Goal: Task Accomplishment & Management: Use online tool/utility

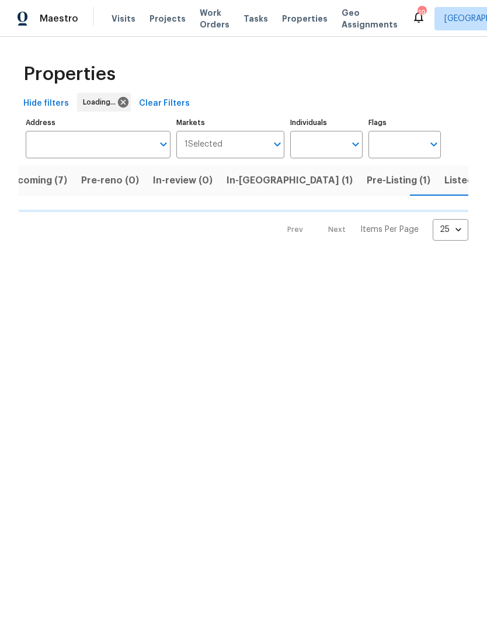
scroll to position [0, 24]
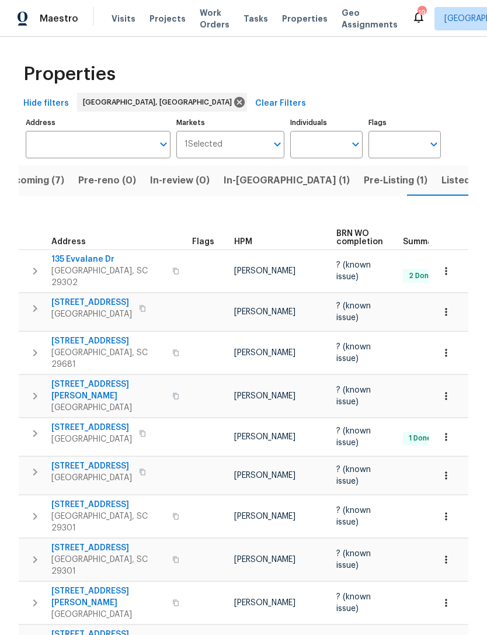
click at [441, 181] on span "Listed (30)" at bounding box center [466, 180] width 51 height 16
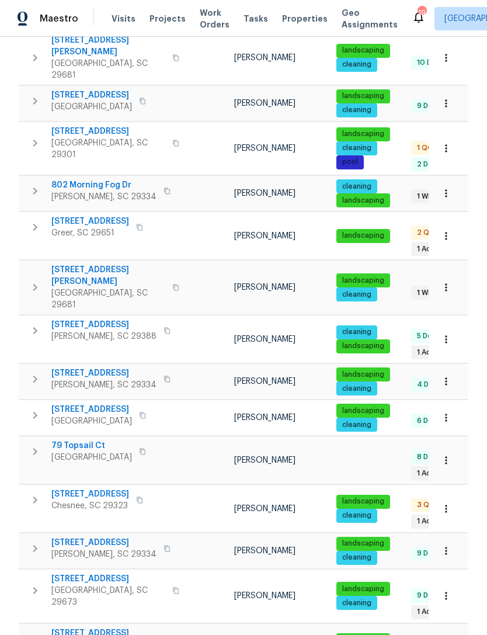
scroll to position [633, 0]
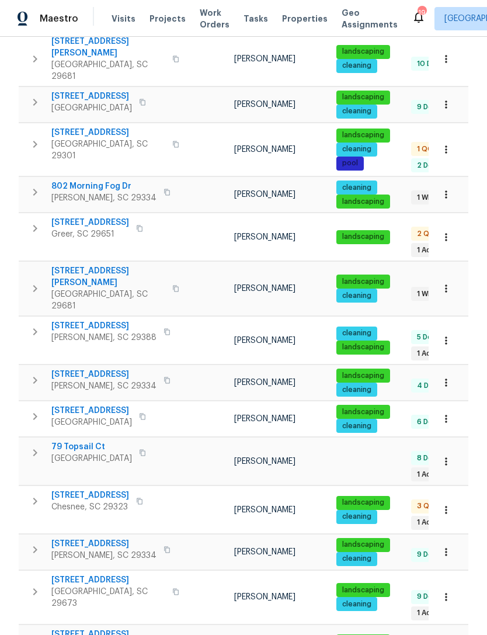
click at [106, 538] on span "[STREET_ADDRESS]" at bounding box center [103, 544] width 105 height 12
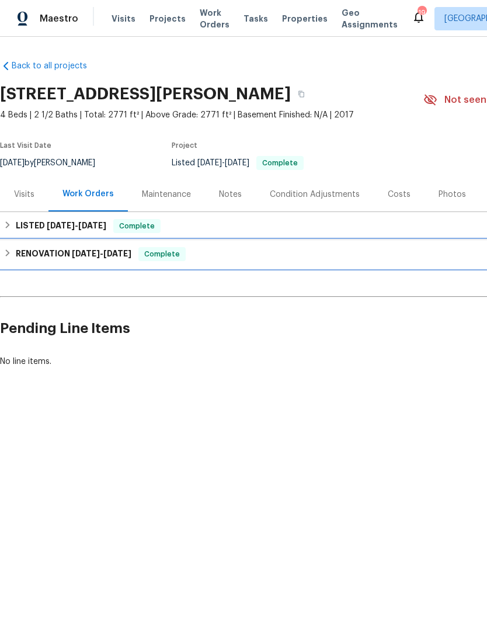
click at [111, 259] on h6 "RENOVATION [DATE] - [DATE]" at bounding box center [74, 254] width 116 height 14
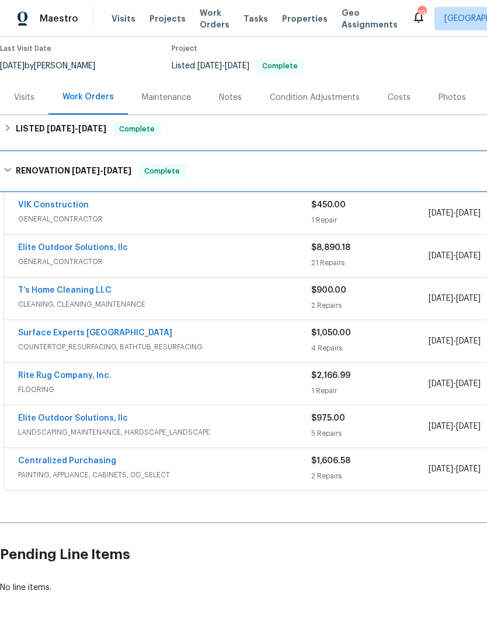
scroll to position [97, 0]
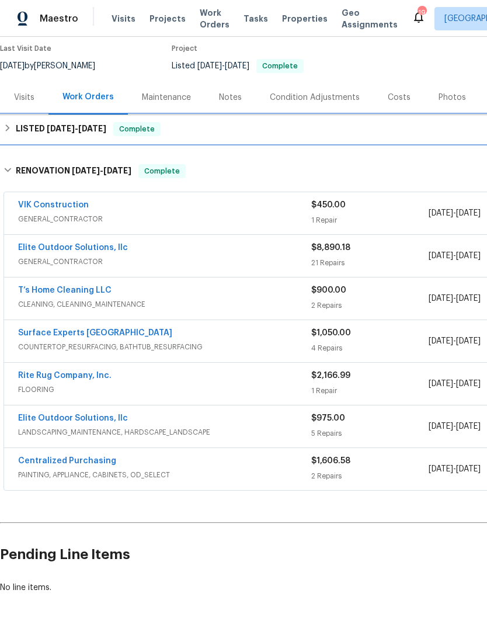
click at [51, 124] on span "[DATE]" at bounding box center [61, 128] width 28 height 8
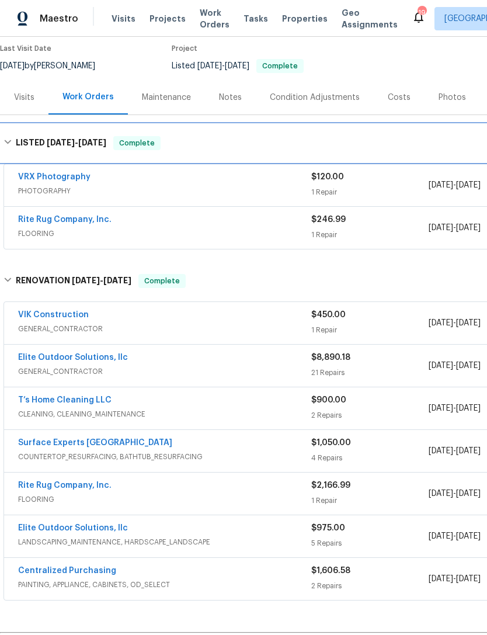
click at [11, 130] on div "LISTED 6/9/25 - 6/13/25 Complete" at bounding box center [330, 142] width 660 height 37
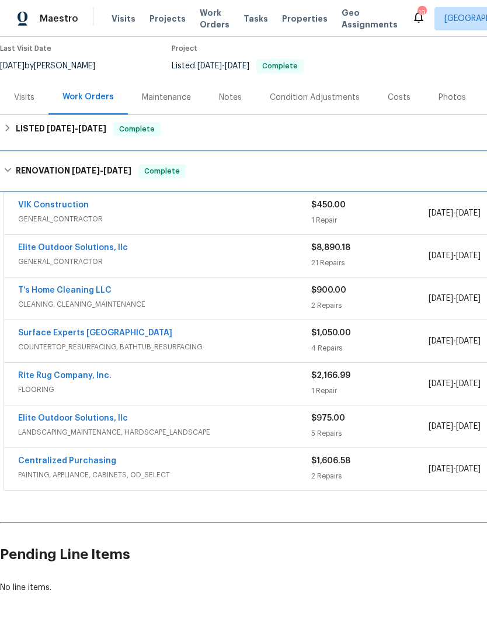
click at [19, 158] on div "RENOVATION 5/28/25 - 6/7/25 Complete" at bounding box center [330, 170] width 660 height 37
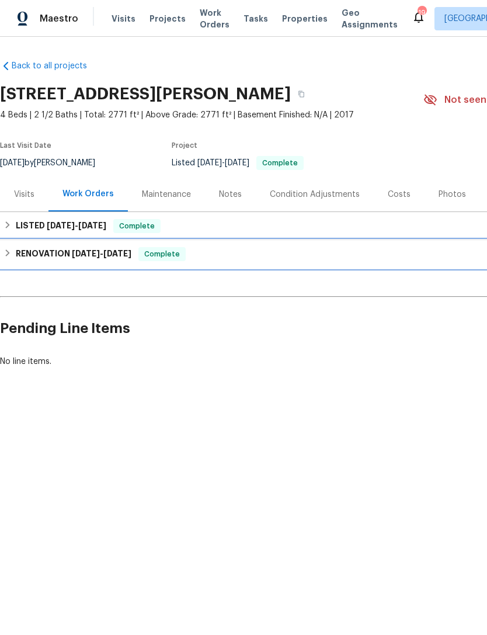
scroll to position [0, 0]
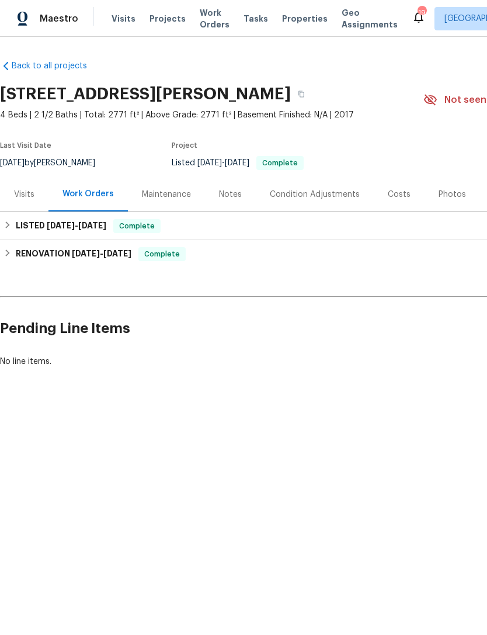
click at [167, 200] on div "Maintenance" at bounding box center [166, 195] width 49 height 12
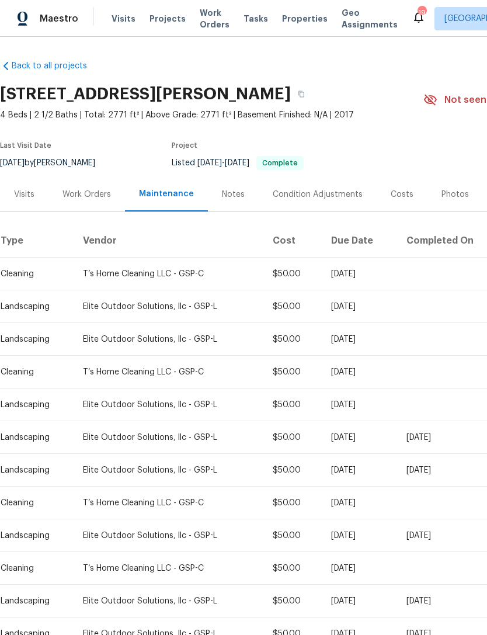
click at [228, 207] on div "Notes" at bounding box center [233, 194] width 51 height 34
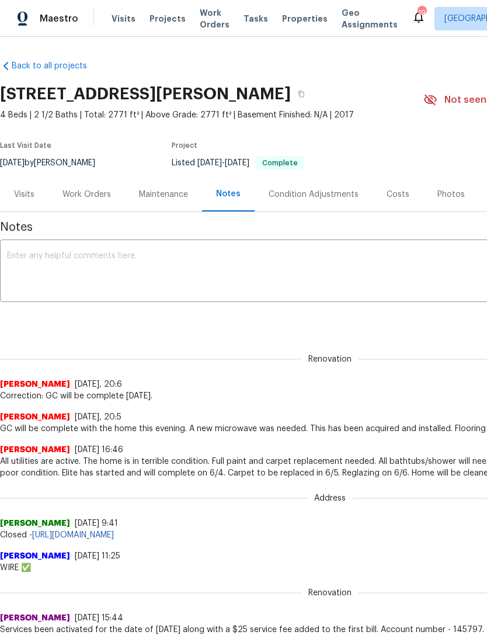
click at [326, 199] on div "Condition Adjustments" at bounding box center [314, 195] width 90 height 12
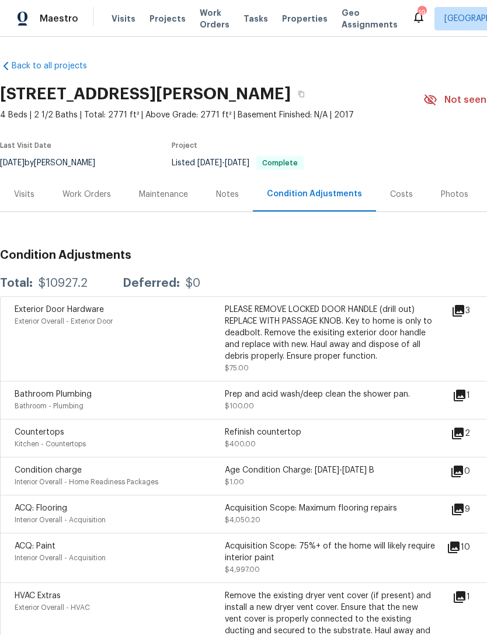
click at [205, 23] on span "Work Orders" at bounding box center [215, 18] width 30 height 23
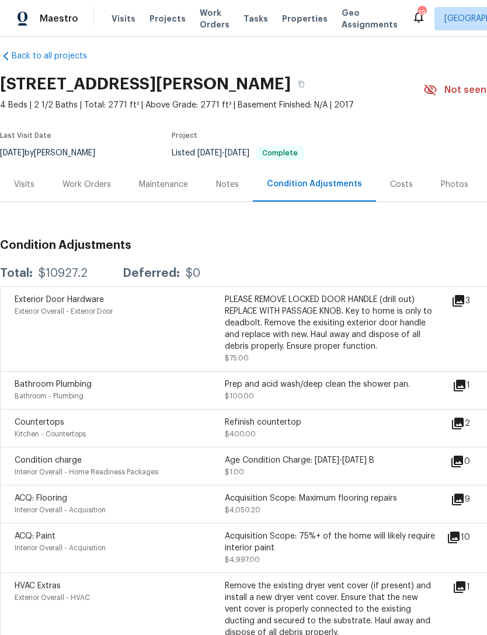
scroll to position [10, 0]
click at [85, 189] on div "Work Orders" at bounding box center [86, 185] width 48 height 12
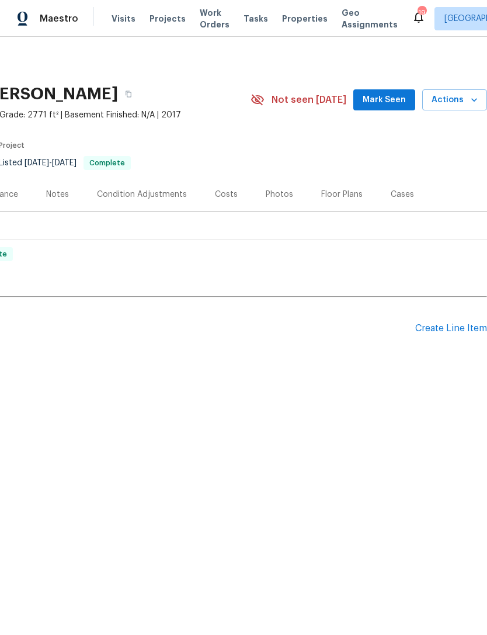
scroll to position [0, 173]
click at [424, 331] on div "Create Line Item" at bounding box center [451, 328] width 72 height 11
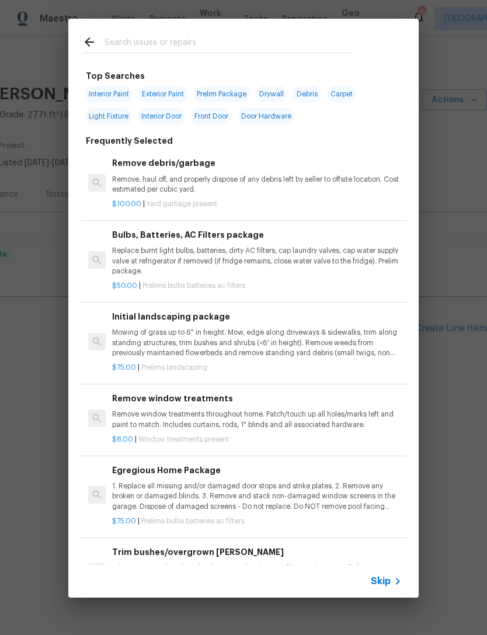
click at [144, 38] on input "text" at bounding box center [228, 44] width 248 height 18
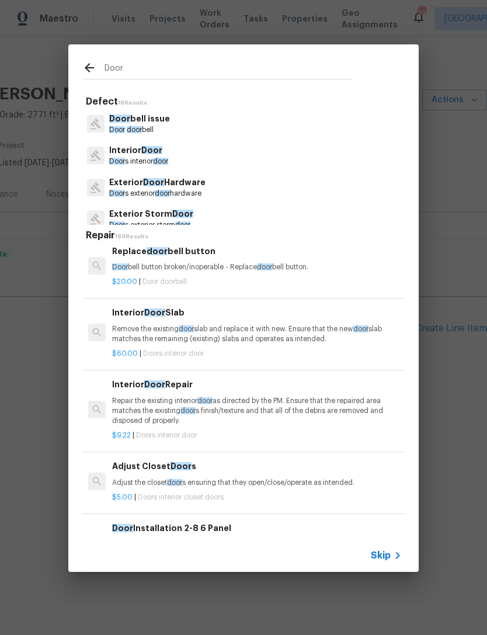
scroll to position [193, 0]
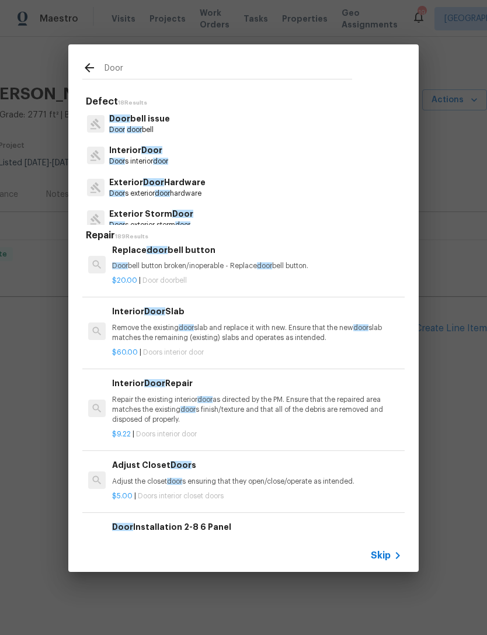
click at [154, 67] on input "Door" at bounding box center [228, 70] width 248 height 18
type input "Door knob"
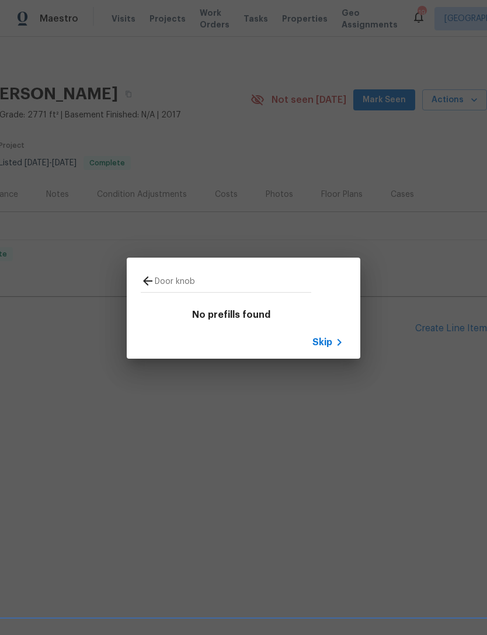
click at [327, 339] on span "Skip" at bounding box center [322, 342] width 20 height 12
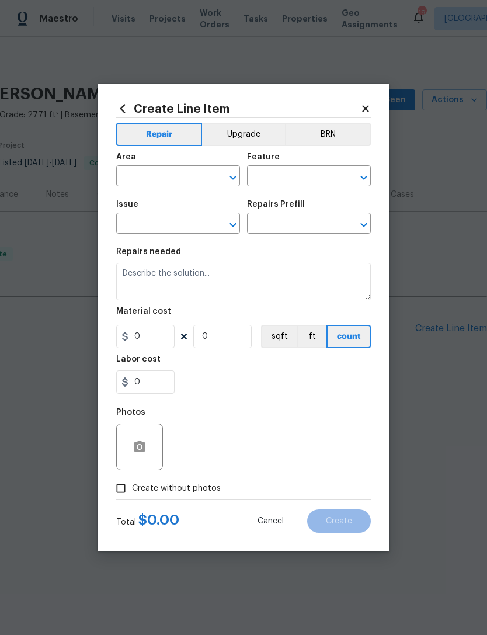
click at [121, 106] on icon at bounding box center [122, 108] width 13 height 13
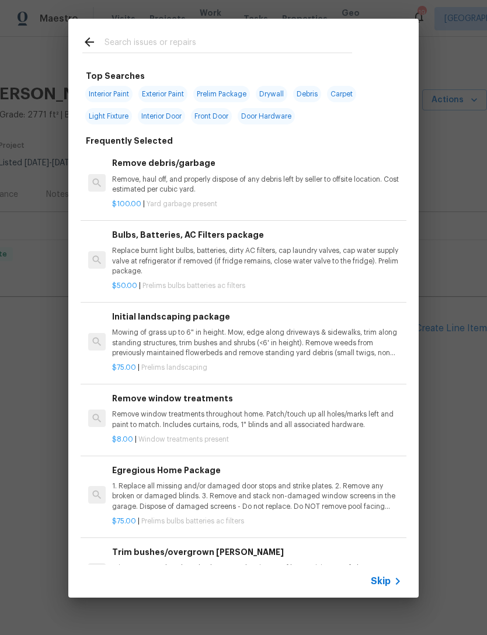
click at [161, 43] on input "text" at bounding box center [228, 44] width 248 height 18
click at [208, 116] on span "Front Door" at bounding box center [211, 116] width 41 height 16
type input "Front Door"
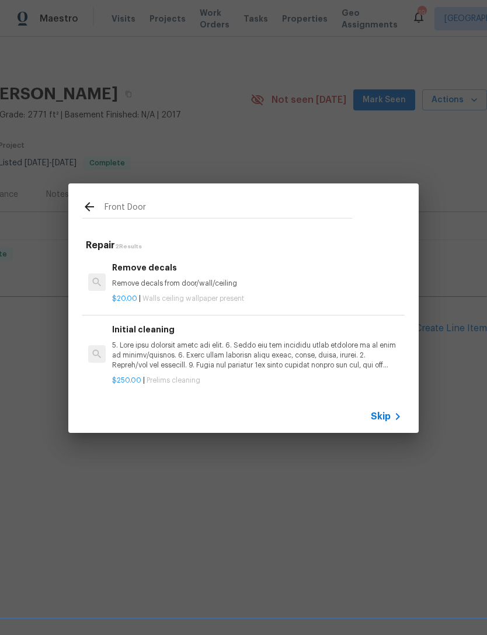
click at [90, 211] on icon at bounding box center [89, 206] width 9 height 9
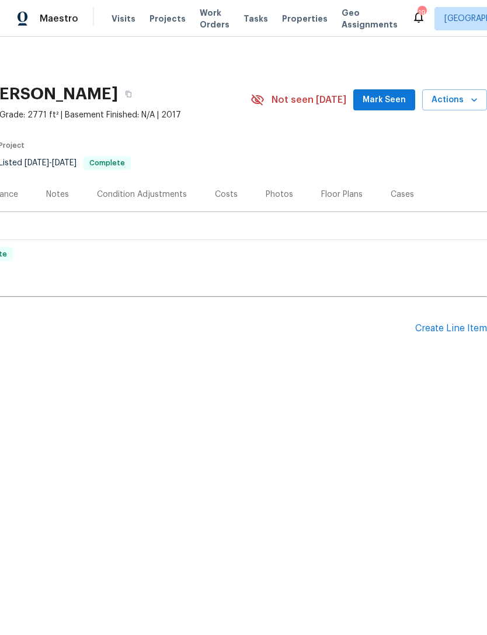
click at [429, 333] on div "Create Line Item" at bounding box center [451, 328] width 72 height 11
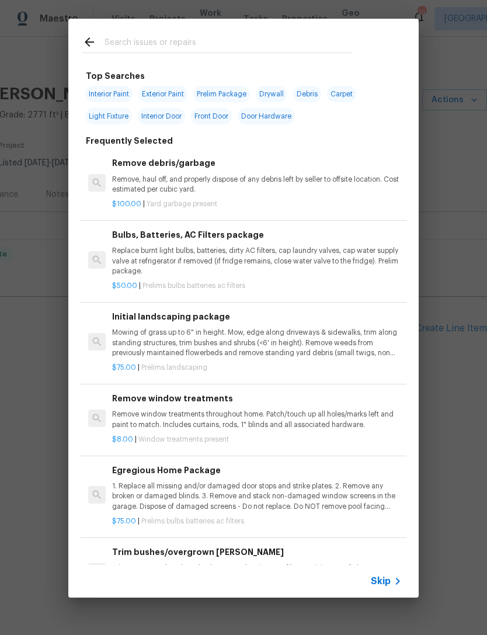
click at [271, 118] on span "Door Hardware" at bounding box center [266, 116] width 57 height 16
type input "Door Hardware"
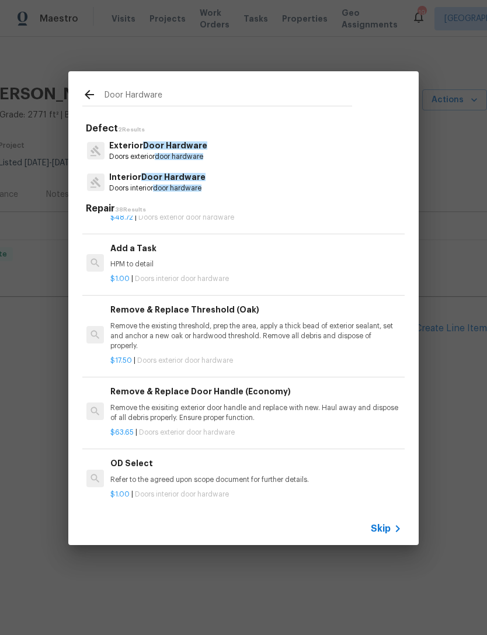
scroll to position [65, 2]
click at [308, 414] on p "Remove the exisiting exterior door handle and replace with new. Haul away and d…" at bounding box center [255, 413] width 290 height 20
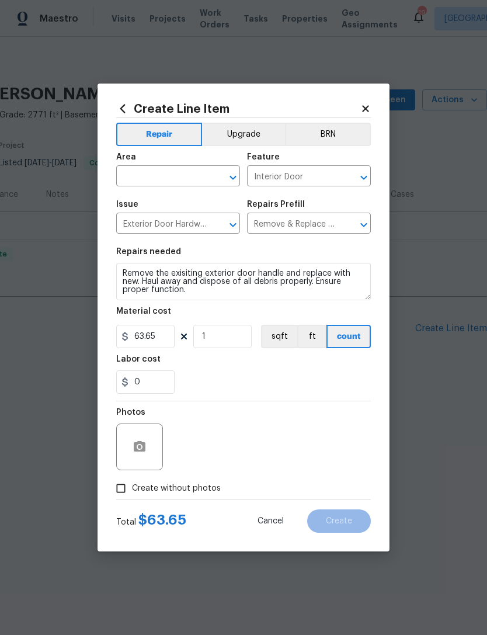
click at [233, 180] on icon "Open" at bounding box center [233, 177] width 14 height 14
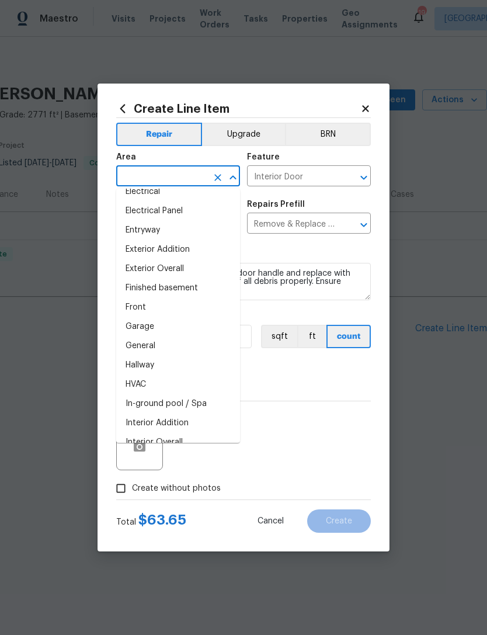
scroll to position [242, 0]
click at [182, 278] on li "Exterior Overall" at bounding box center [178, 269] width 124 height 19
type input "Exterior Overall"
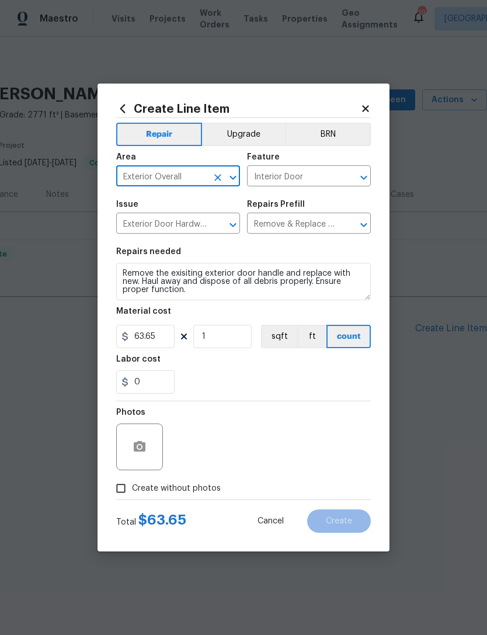
click at [362, 182] on icon "Open" at bounding box center [364, 177] width 14 height 14
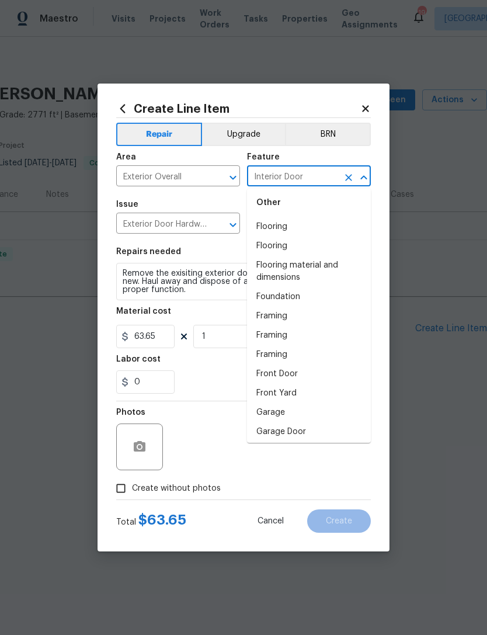
scroll to position [1095, 0]
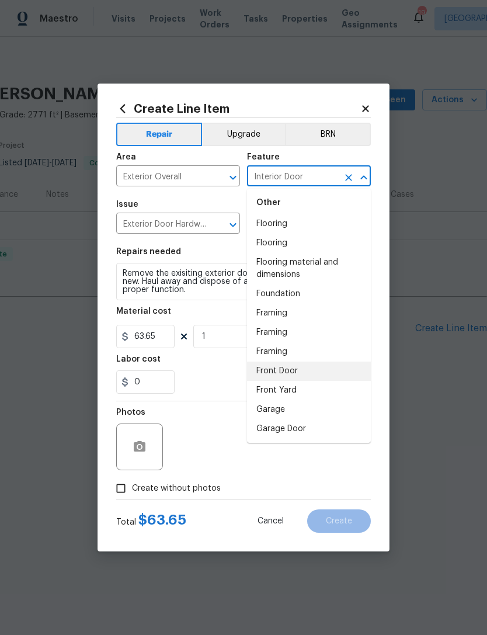
click at [293, 379] on li "Front Door" at bounding box center [309, 370] width 124 height 19
type input "Front Door"
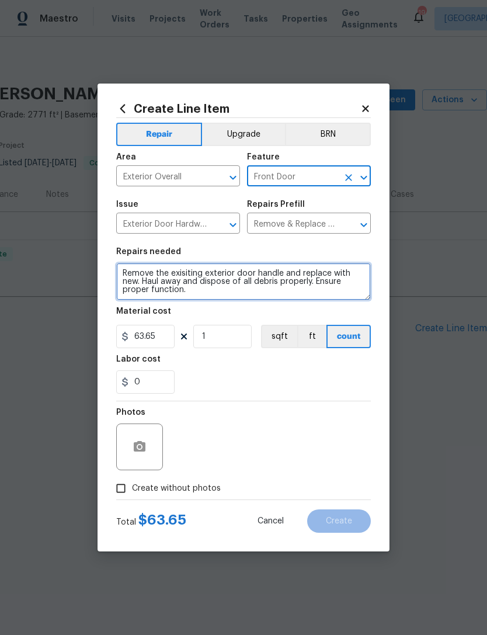
click at [120, 273] on textarea "Remove the exisiting exterior door handle and replace with new. Haul away and d…" at bounding box center [243, 281] width 255 height 37
click at [203, 297] on textarea "Remove the exisiting exterior door handle and replace with new. Haul away and d…" at bounding box center [243, 281] width 255 height 37
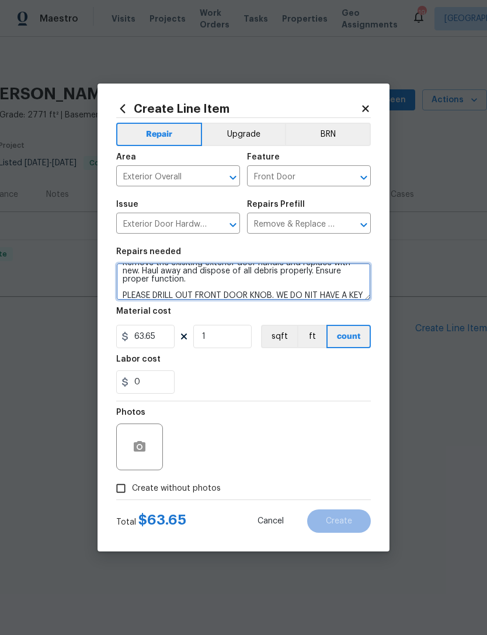
scroll to position [25, 0]
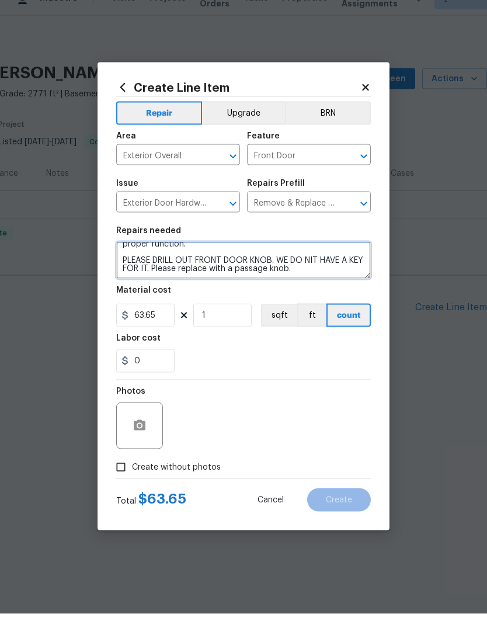
type textarea "Remove the exisiting exterior door handle and replace with new. Haul away and d…"
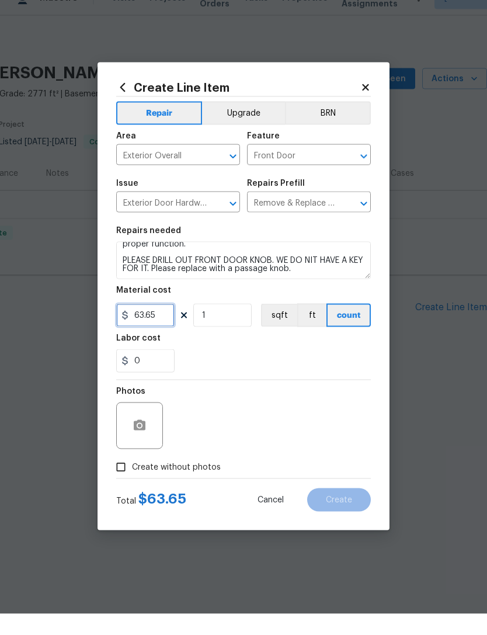
click at [159, 325] on input "63.65" at bounding box center [145, 336] width 58 height 23
click at [167, 325] on input "63.65" at bounding box center [145, 336] width 58 height 23
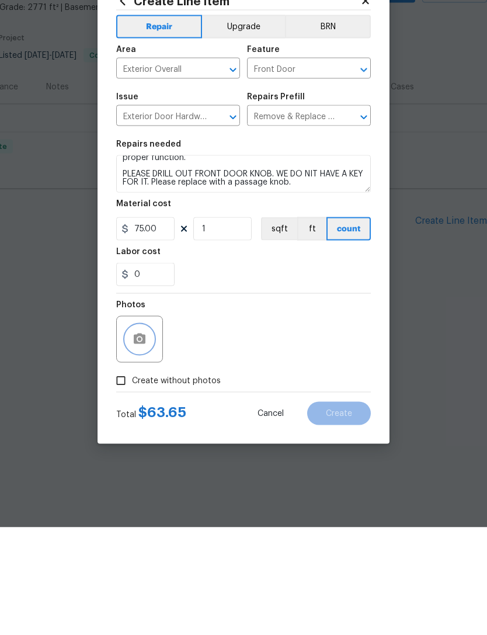
click at [140, 433] on button "button" at bounding box center [140, 447] width 28 height 28
type input "75"
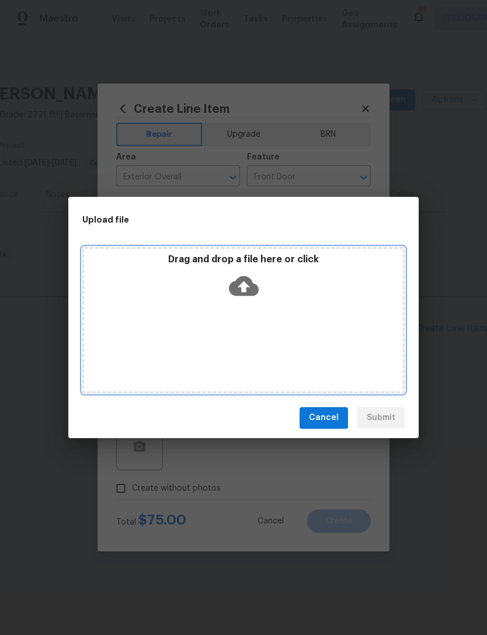
click at [240, 273] on icon at bounding box center [244, 286] width 30 height 30
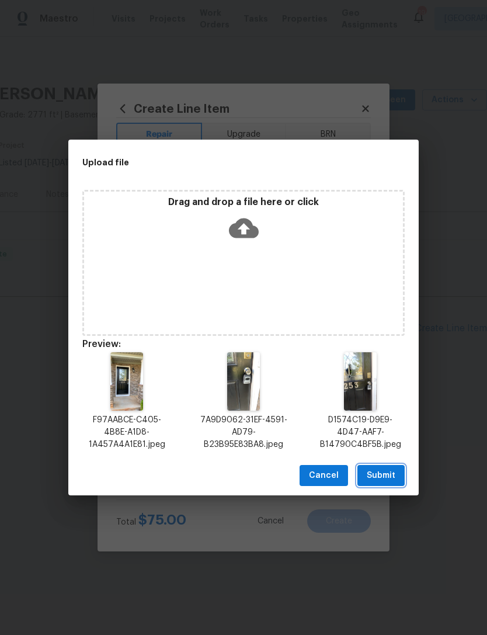
click at [391, 473] on span "Submit" at bounding box center [381, 475] width 29 height 15
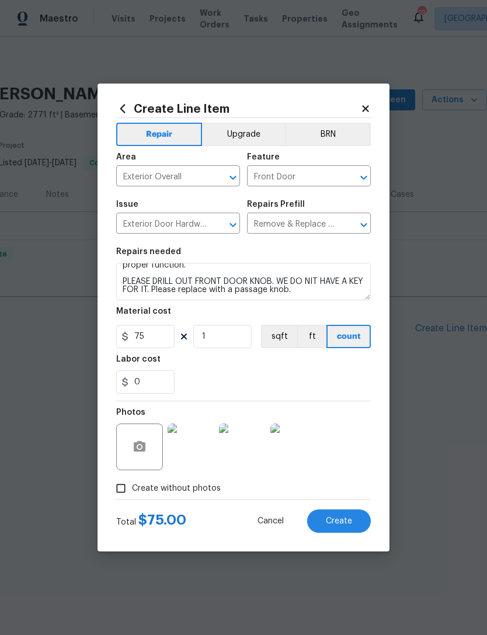
click at [385, 520] on div "Create Line Item Repair Upgrade BRN Area Exterior Overall ​ Feature Front Door …" at bounding box center [243, 317] width 292 height 468
click at [336, 527] on button "Create" at bounding box center [339, 520] width 64 height 23
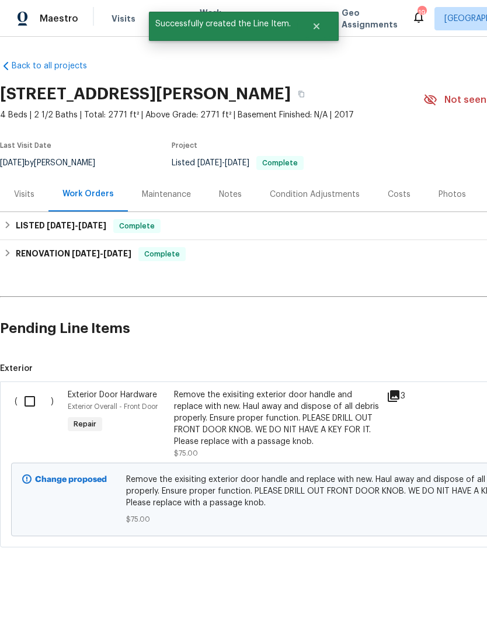
scroll to position [0, 0]
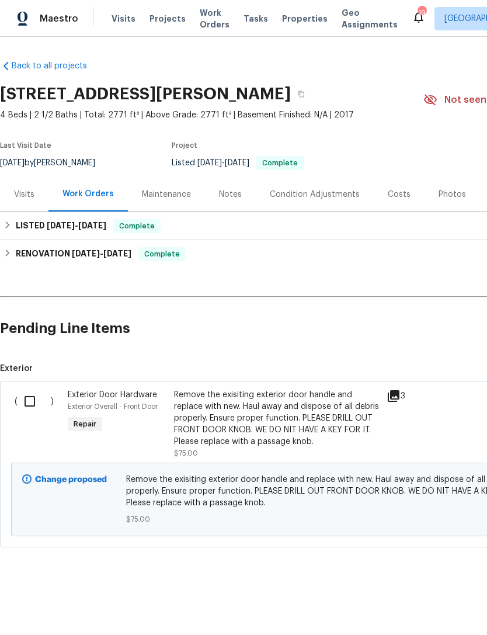
click at [306, 417] on div "Remove the exisiting exterior door handle and replace with new. Haul away and d…" at bounding box center [276, 418] width 205 height 58
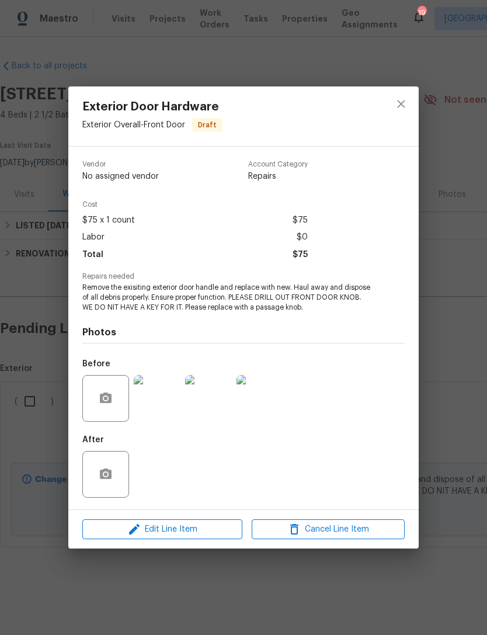
click at [190, 297] on span "Remove the exisiting exterior door handle and replace with new. Haul away and d…" at bounding box center [227, 297] width 290 height 29
click at [361, 308] on span "Remove the exisiting exterior door handle and replace with new. Haul away and d…" at bounding box center [227, 297] width 290 height 29
click at [192, 527] on span "Edit Line Item" at bounding box center [162, 529] width 153 height 15
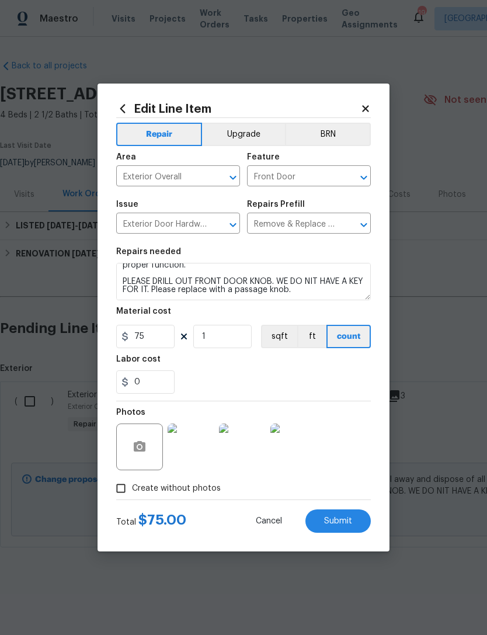
scroll to position [25, 0]
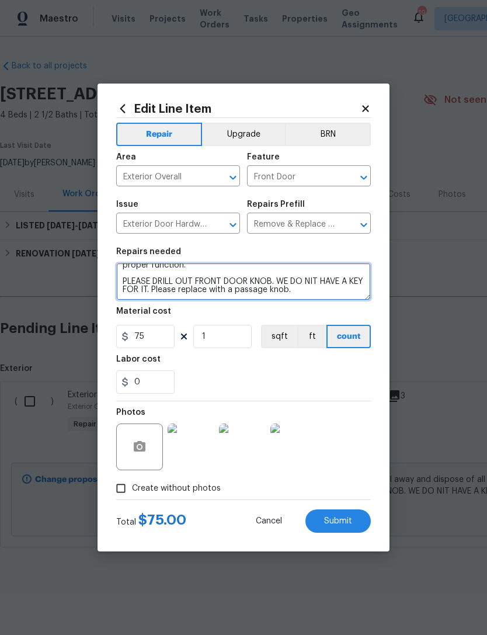
click at [319, 281] on textarea "Remove the exisiting exterior door handle and replace with new. Haul away and d…" at bounding box center [243, 281] width 255 height 37
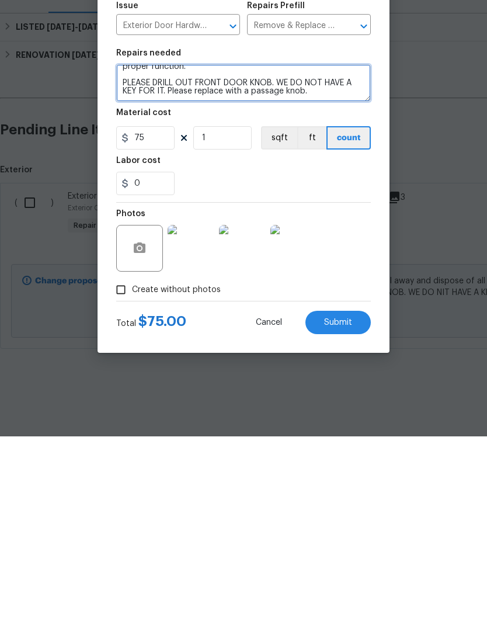
type textarea "Remove the exisiting exterior door handle and replace with new. Haul away and d…"
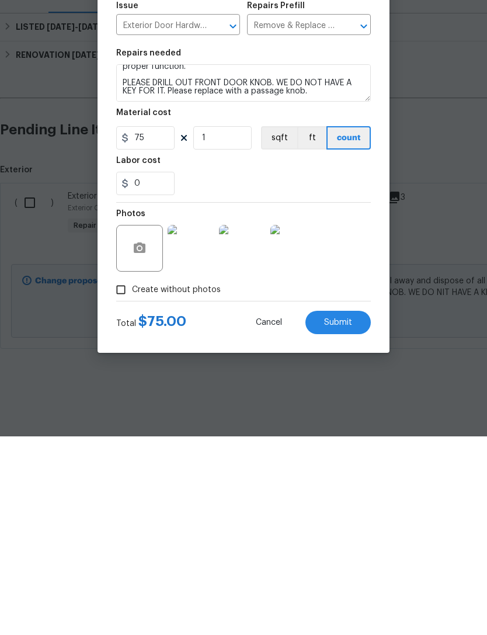
click at [341, 517] on span "Submit" at bounding box center [338, 521] width 28 height 9
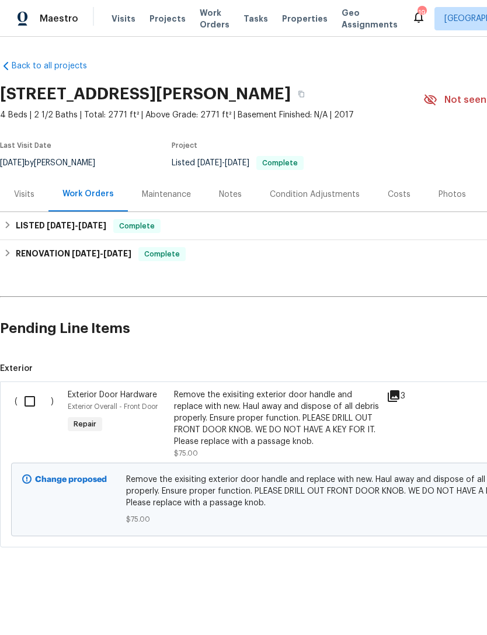
scroll to position [0, 0]
click at [29, 403] on input "checkbox" at bounding box center [34, 401] width 33 height 25
click at [419, 622] on div "Cancel (1) Item Create Work Order" at bounding box center [243, 606] width 487 height 60
click at [389, 605] on span "Create Work Order" at bounding box center [420, 605] width 78 height 15
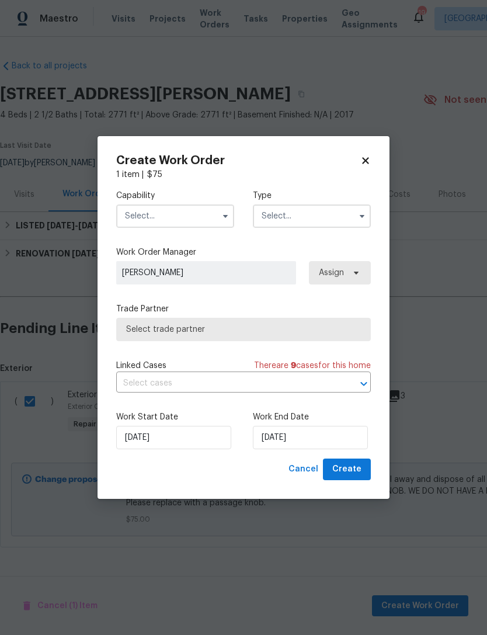
click at [168, 214] on input "text" at bounding box center [175, 215] width 118 height 23
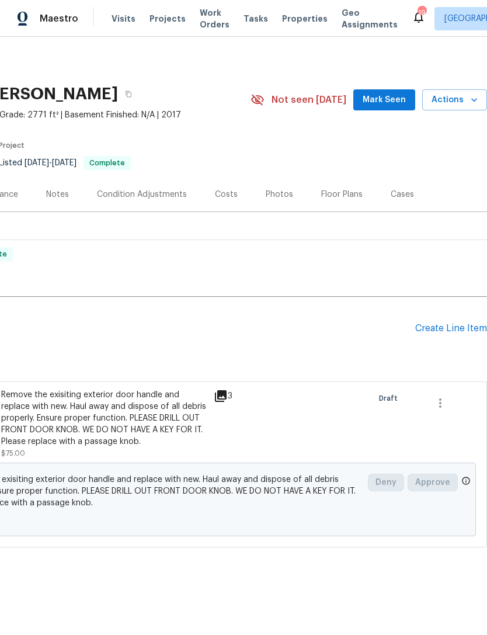
scroll to position [0, 173]
click at [444, 403] on icon "button" at bounding box center [440, 403] width 14 height 14
click at [388, 399] on div at bounding box center [243, 317] width 487 height 635
click at [447, 398] on icon "button" at bounding box center [440, 403] width 14 height 14
click at [368, 322] on div at bounding box center [243, 317] width 487 height 635
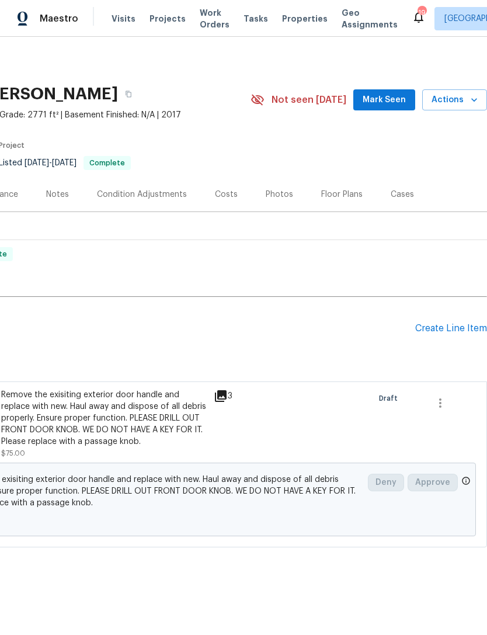
click at [460, 96] on span "Actions" at bounding box center [454, 100] width 46 height 15
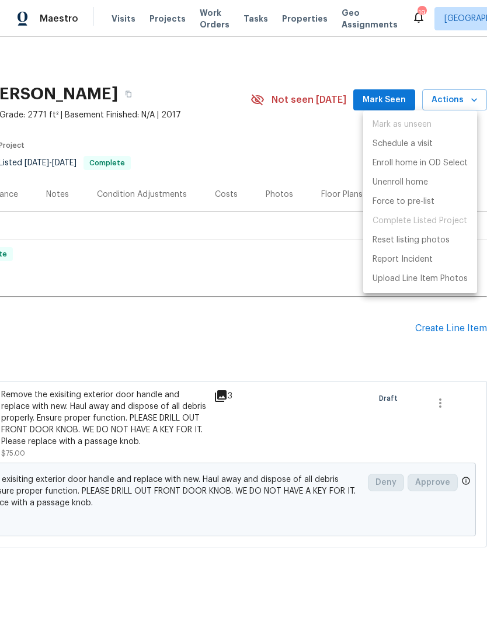
click at [414, 406] on div at bounding box center [243, 317] width 487 height 635
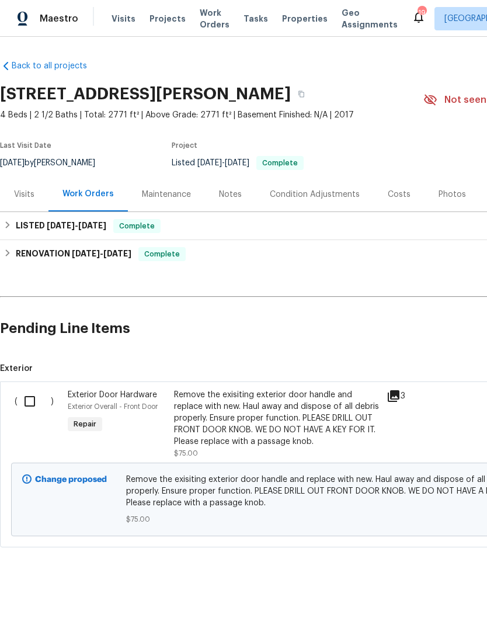
scroll to position [0, 0]
click at [22, 389] on input "checkbox" at bounding box center [34, 401] width 33 height 25
checkbox input "true"
click at [405, 609] on span "Create Work Order" at bounding box center [420, 605] width 78 height 15
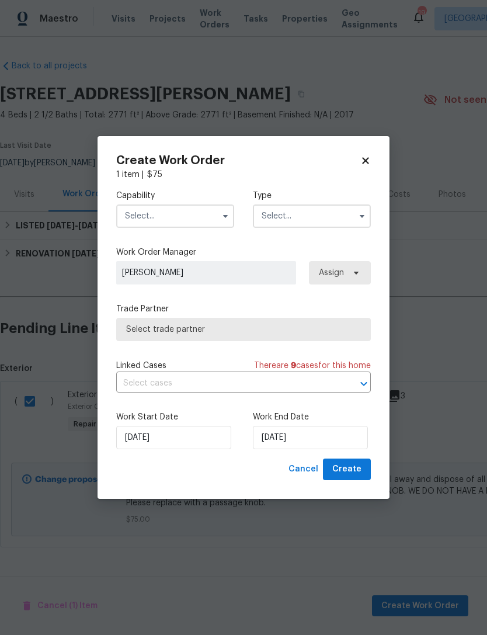
click at [197, 205] on input "text" at bounding box center [175, 215] width 118 height 23
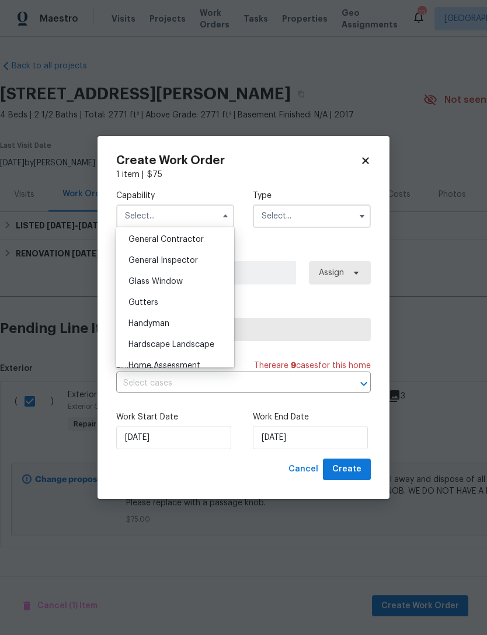
scroll to position [552, 0]
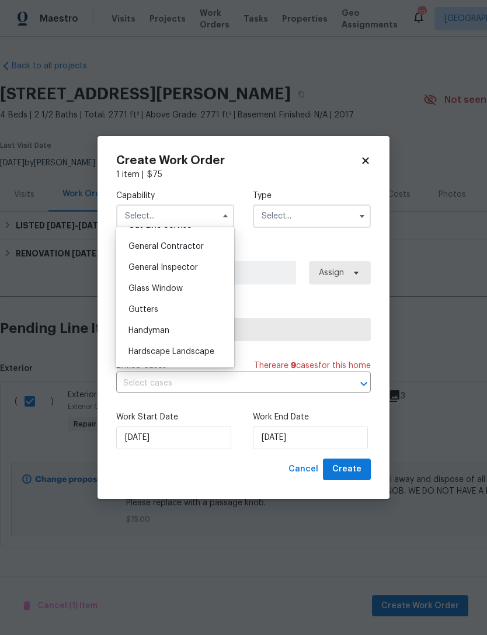
click at [196, 246] on span "General Contractor" at bounding box center [165, 246] width 75 height 8
type input "General Contractor"
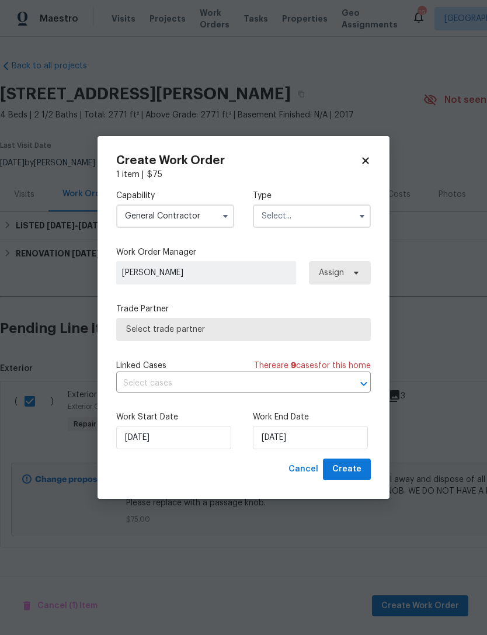
click at [284, 214] on input "text" at bounding box center [312, 215] width 118 height 23
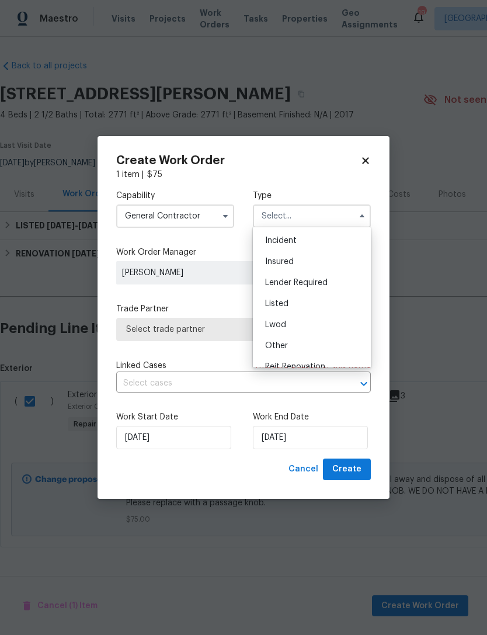
scroll to position [45, 0]
click at [304, 305] on div "Listed" at bounding box center [312, 300] width 112 height 21
type input "Listed"
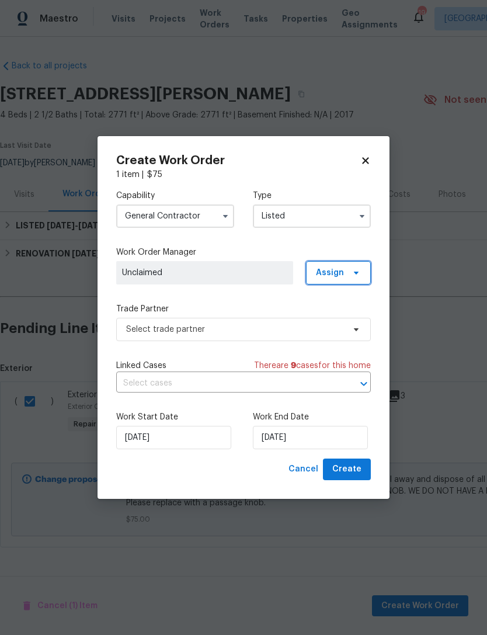
click at [351, 268] on span at bounding box center [354, 272] width 13 height 9
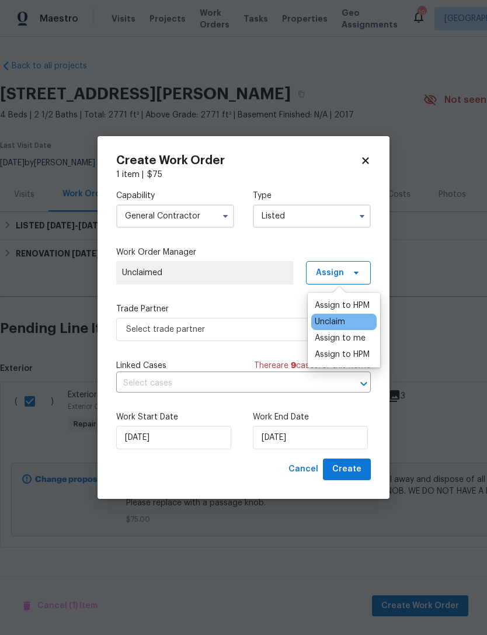
click at [329, 243] on div "Capability General Contractor Type Listed Work Order Manager Unclaimed Assign T…" at bounding box center [243, 319] width 255 height 278
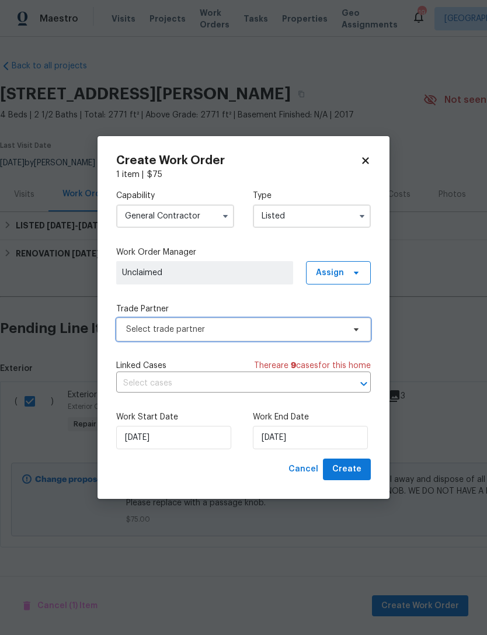
click at [309, 336] on span "Select trade partner" at bounding box center [243, 329] width 255 height 23
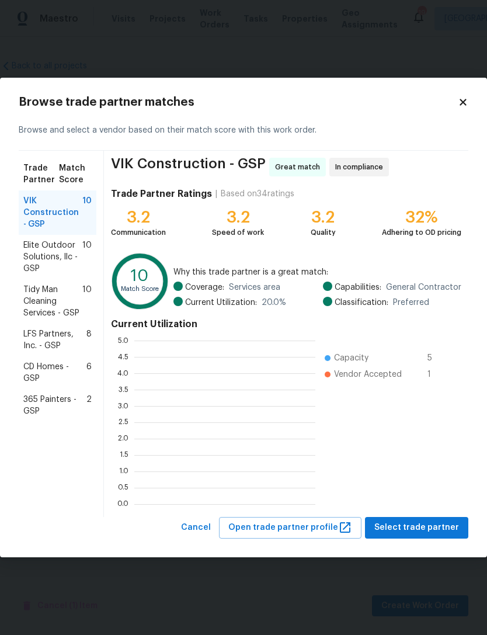
scroll to position [163, 181]
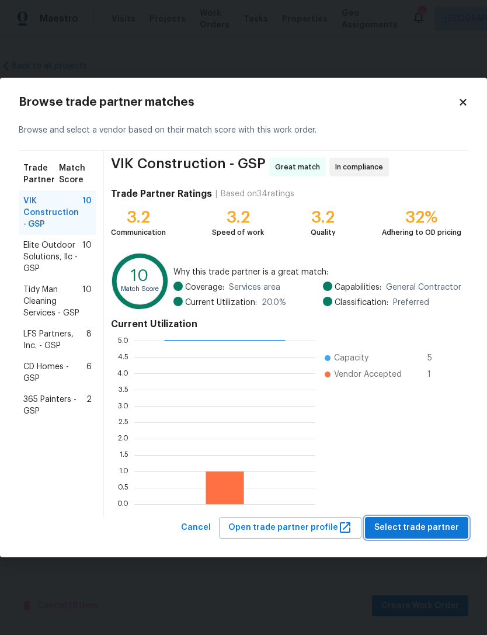
click at [416, 533] on span "Select trade partner" at bounding box center [416, 527] width 85 height 15
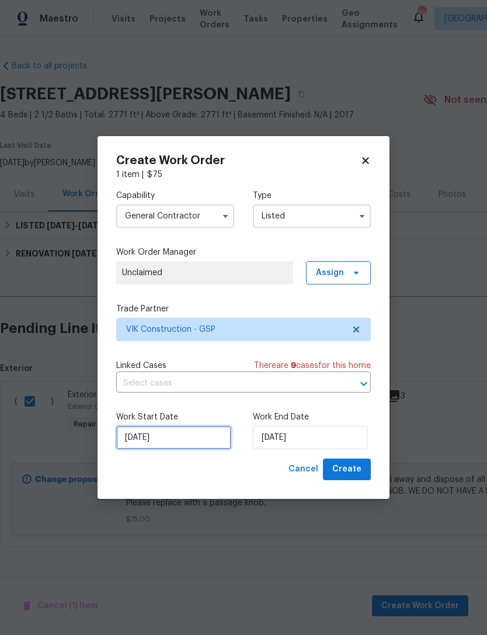
click at [178, 441] on input "9/24/2025" at bounding box center [173, 437] width 115 height 23
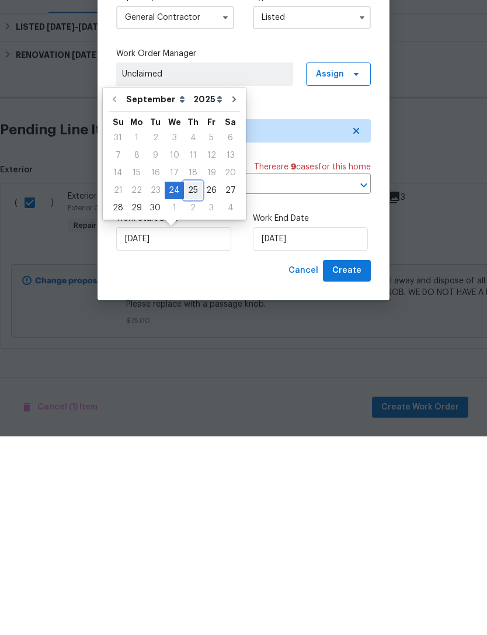
click at [187, 381] on div "25" at bounding box center [193, 389] width 18 height 16
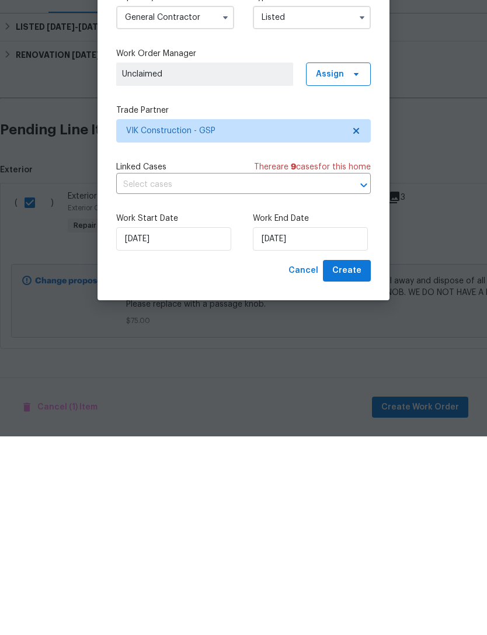
type input "9/25/2025"
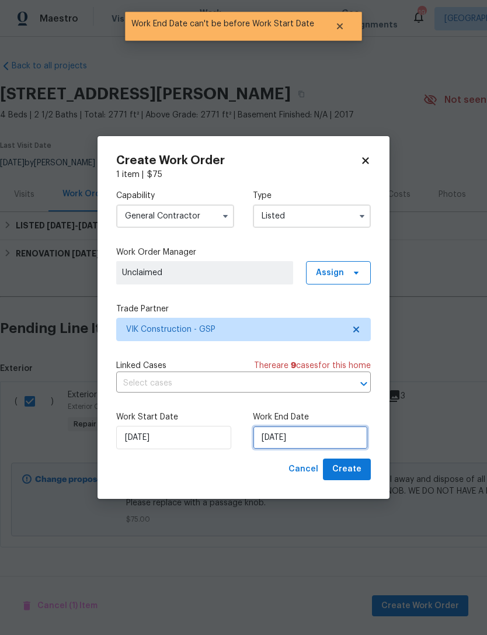
click at [300, 431] on input "9/25/2025" at bounding box center [310, 437] width 115 height 23
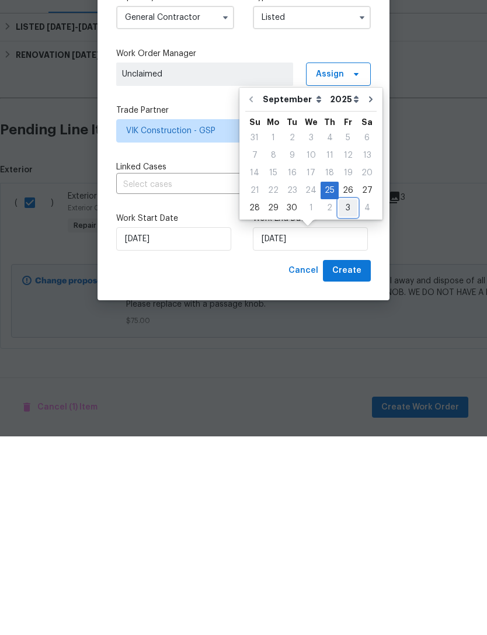
click at [345, 398] on div "3" at bounding box center [348, 407] width 19 height 18
type input "10/3/2025"
select select "9"
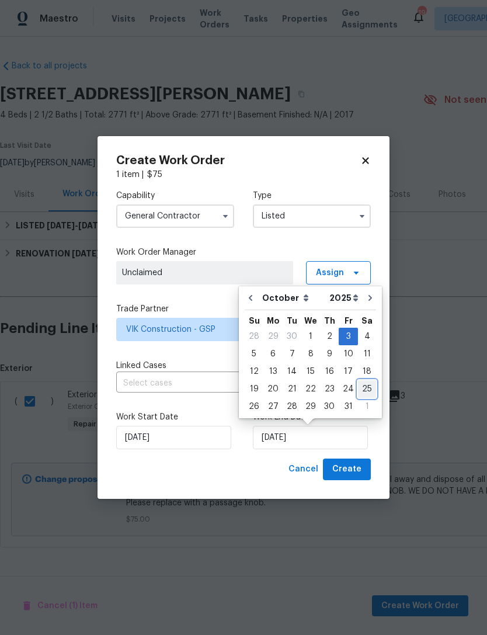
click at [360, 391] on div "25" at bounding box center [367, 389] width 18 height 16
type input "10/25/2025"
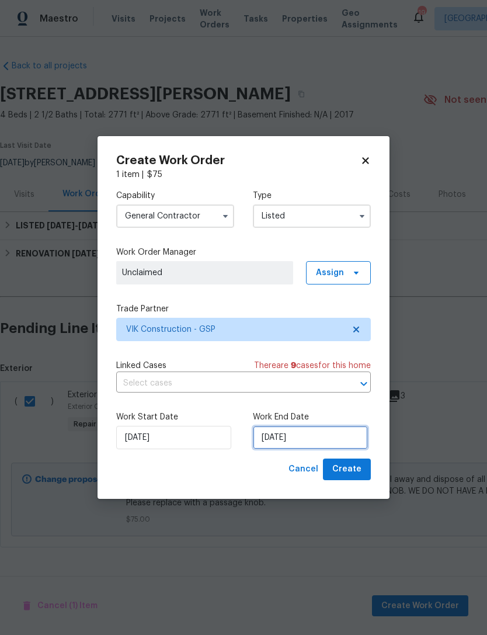
click at [283, 434] on input "10/25/2025" at bounding box center [310, 437] width 115 height 23
select select "9"
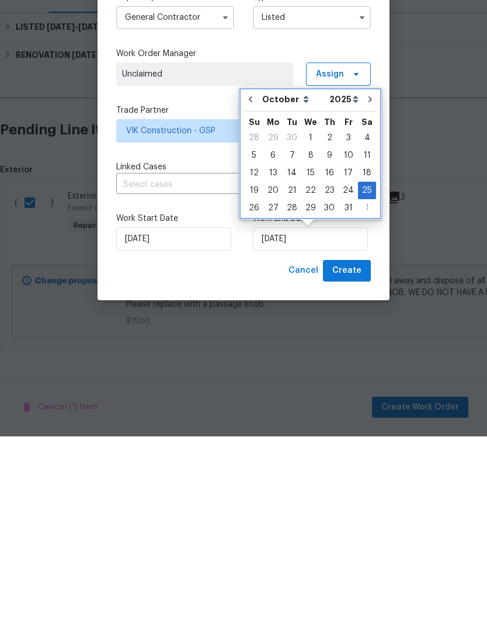
click at [251, 295] on icon "Go to previous month" at bounding box center [251, 298] width 4 height 6
type input "9/25/2025"
select select "8"
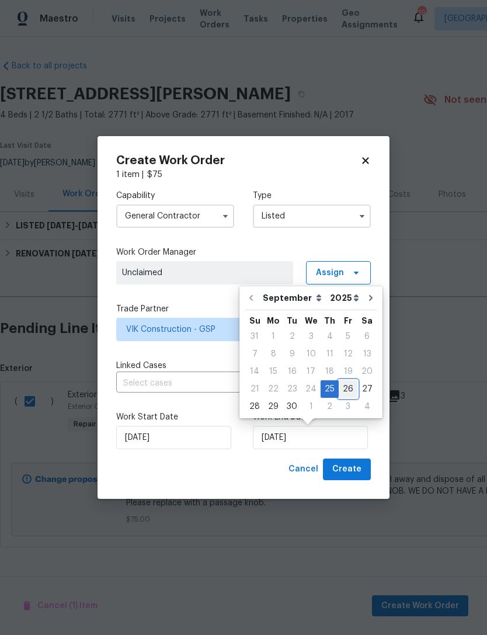
click at [346, 389] on div "26" at bounding box center [348, 389] width 19 height 16
type input "9/26/2025"
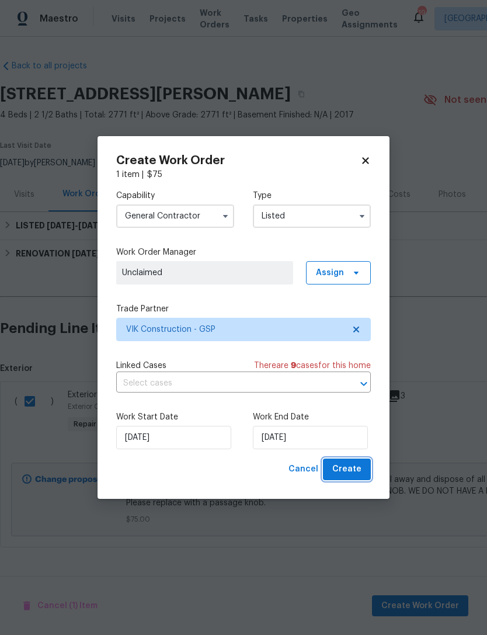
click at [357, 460] on button "Create" at bounding box center [347, 469] width 48 height 22
checkbox input "false"
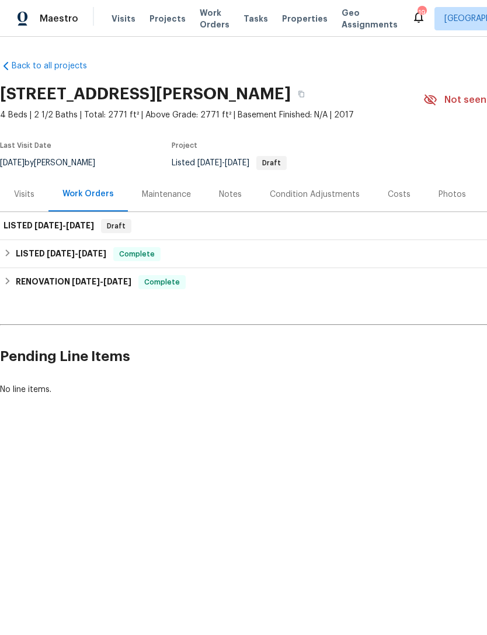
scroll to position [0, 0]
click at [160, 231] on div "LISTED 9/25/25 - 9/26/25 Draft" at bounding box center [330, 226] width 653 height 14
